Goal: Navigation & Orientation: Find specific page/section

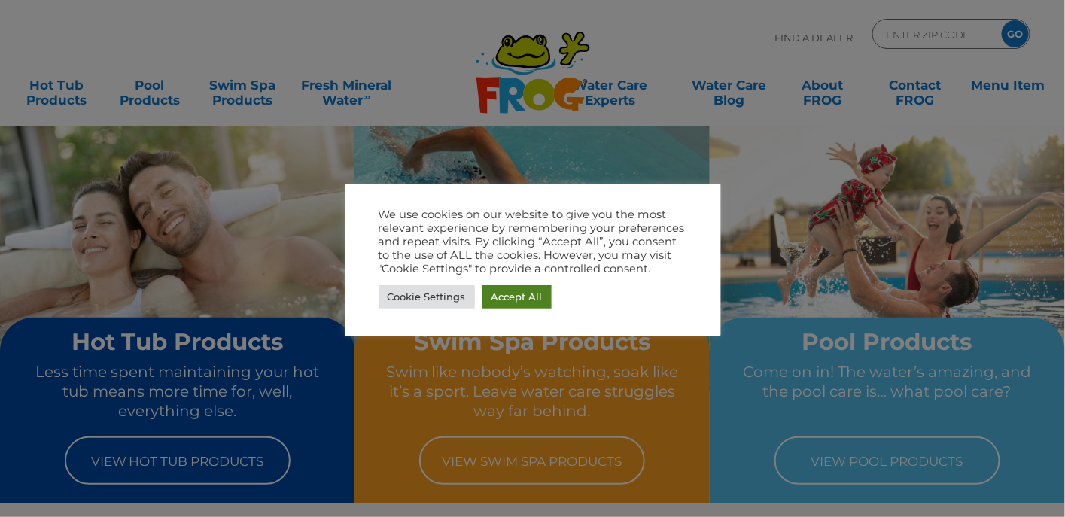
click at [516, 296] on link "Accept All" at bounding box center [516, 296] width 69 height 23
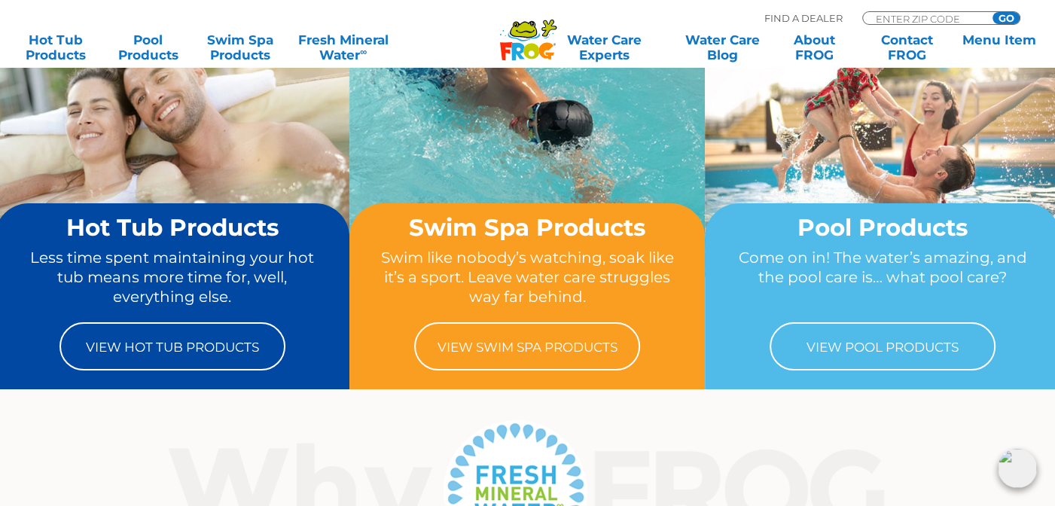
scroll to position [200, 0]
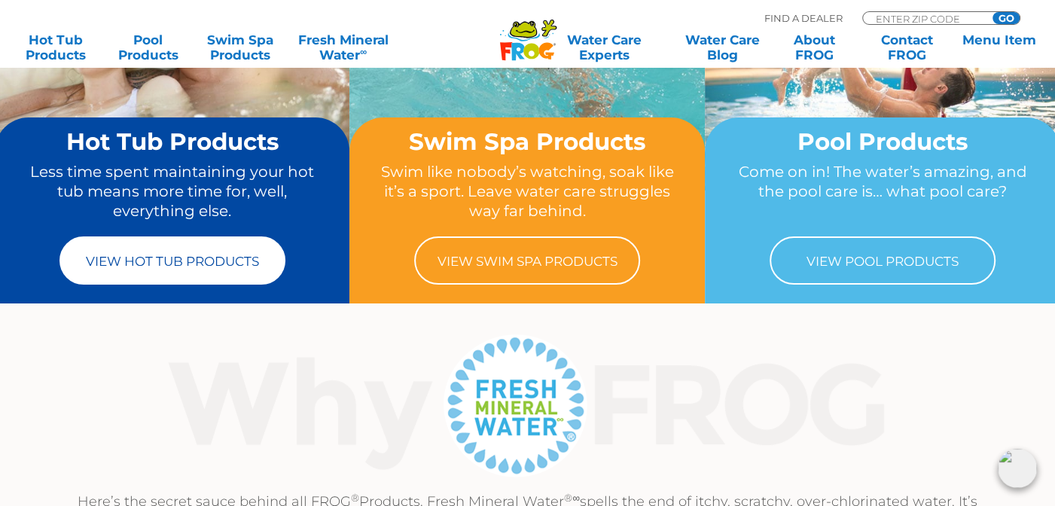
click at [176, 270] on link "View Hot Tub Products" at bounding box center [172, 260] width 226 height 48
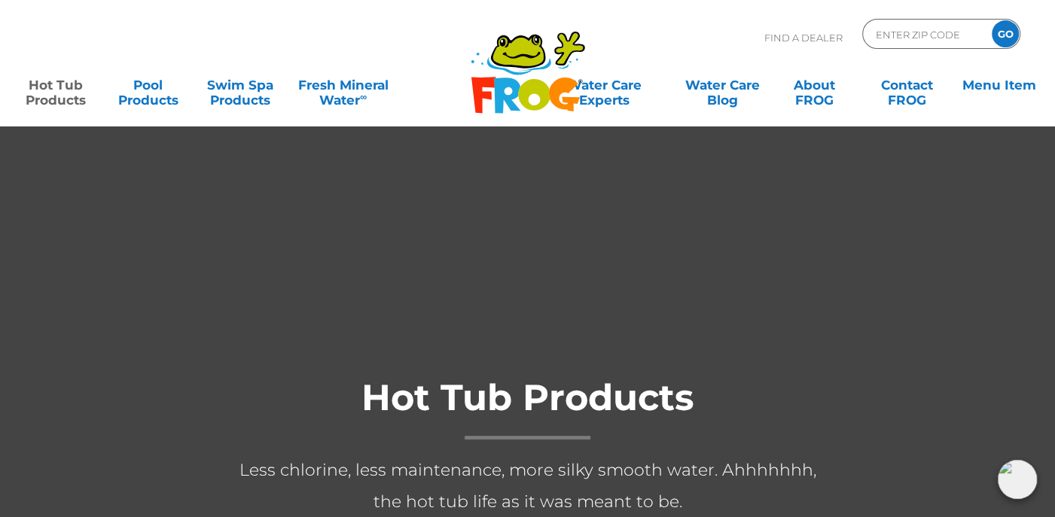
click at [553, 78] on icon ".st130{clip-path:url(#SVGID_2_);fill-rule:evenodd;clip-rule:evenodd;fill:#C3CC0…" at bounding box center [528, 72] width 116 height 84
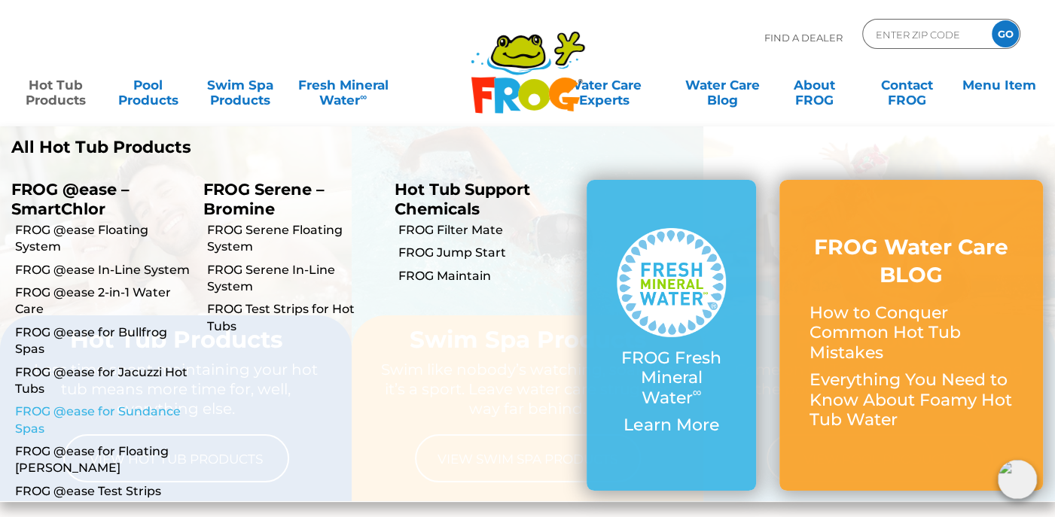
click at [65, 412] on link "FROG @ease for Sundance Spas" at bounding box center [103, 420] width 177 height 34
